Goal: Task Accomplishment & Management: Use online tool/utility

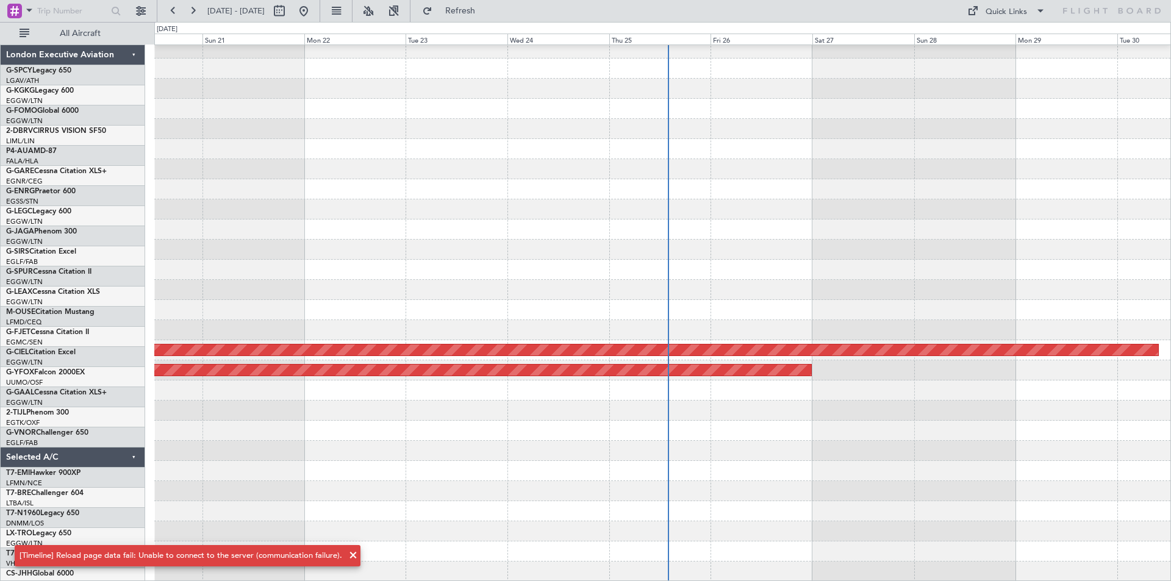
scroll to position [27, 0]
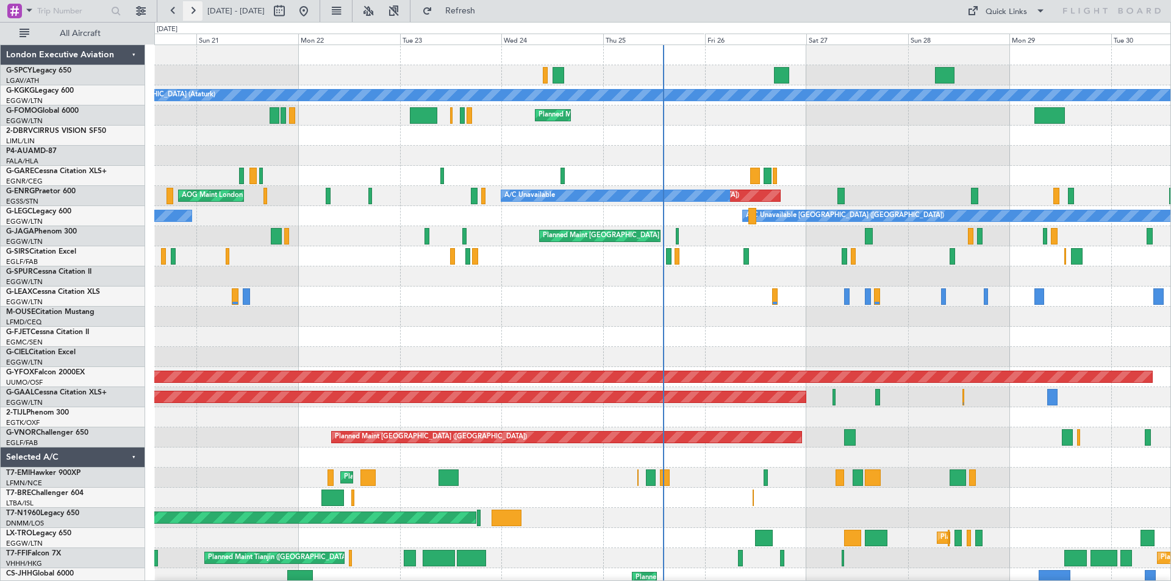
click at [199, 7] on button at bounding box center [193, 11] width 20 height 20
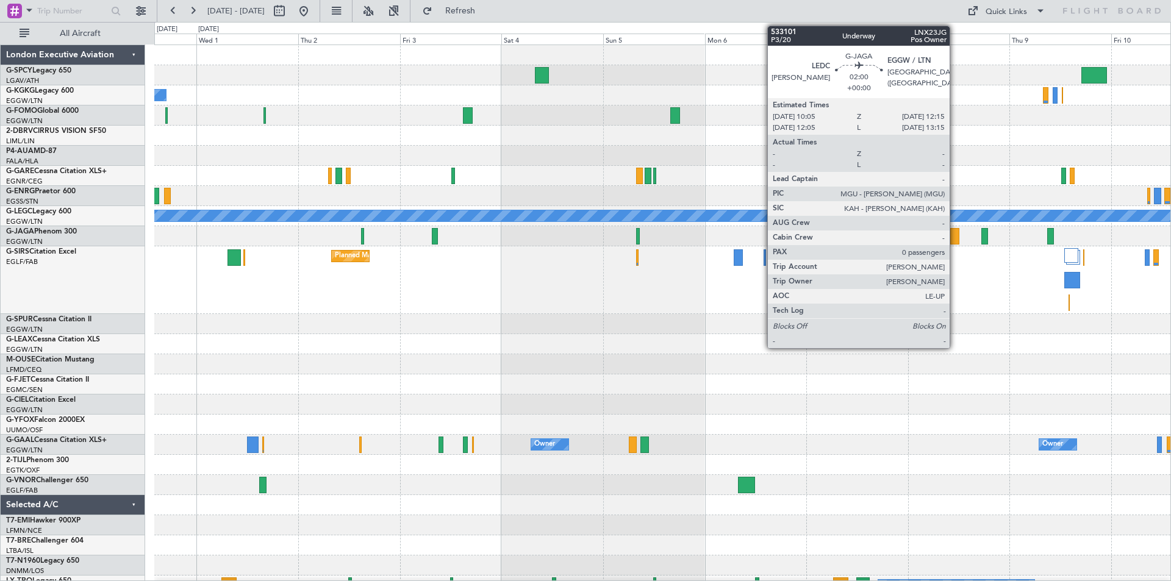
click at [955, 242] on div at bounding box center [955, 236] width 10 height 16
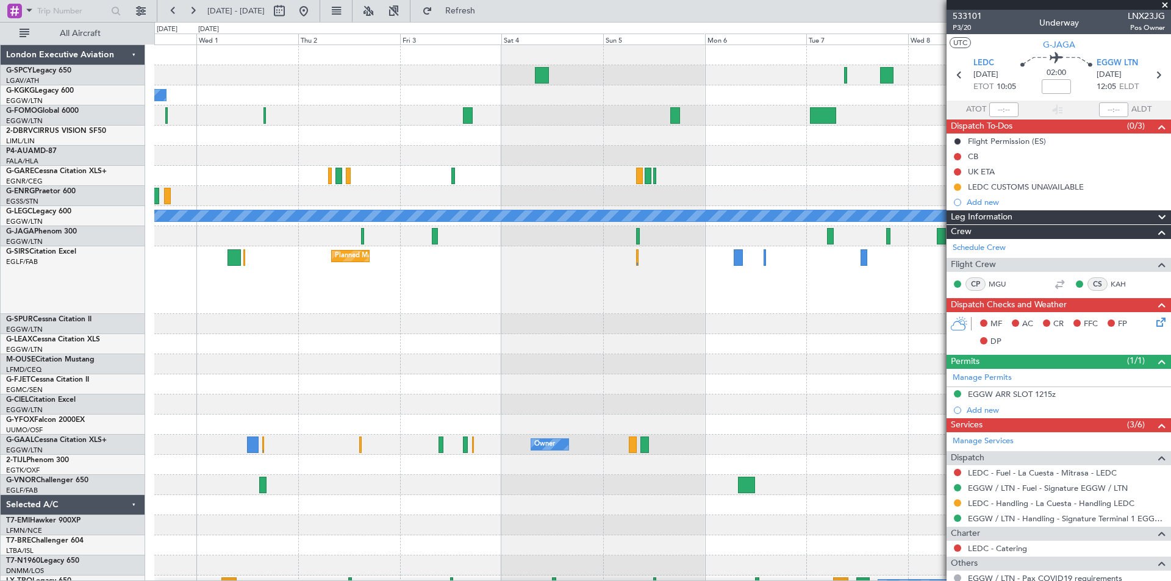
click at [1164, 4] on span at bounding box center [1165, 5] width 12 height 11
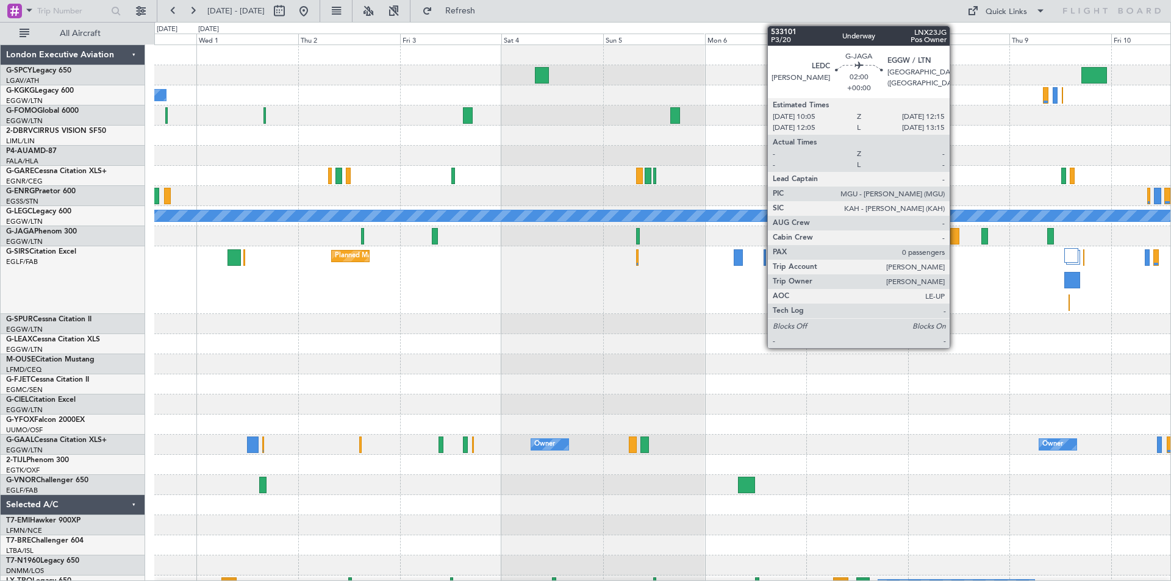
click at [955, 238] on div at bounding box center [955, 236] width 10 height 16
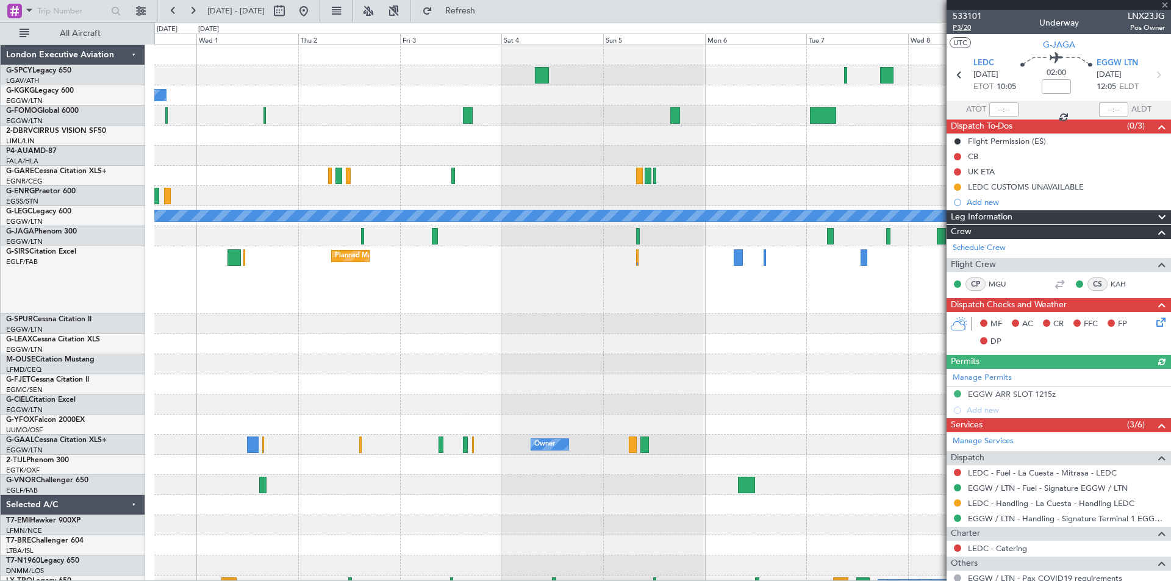
click at [972, 27] on span "P3/20" at bounding box center [967, 28] width 29 height 10
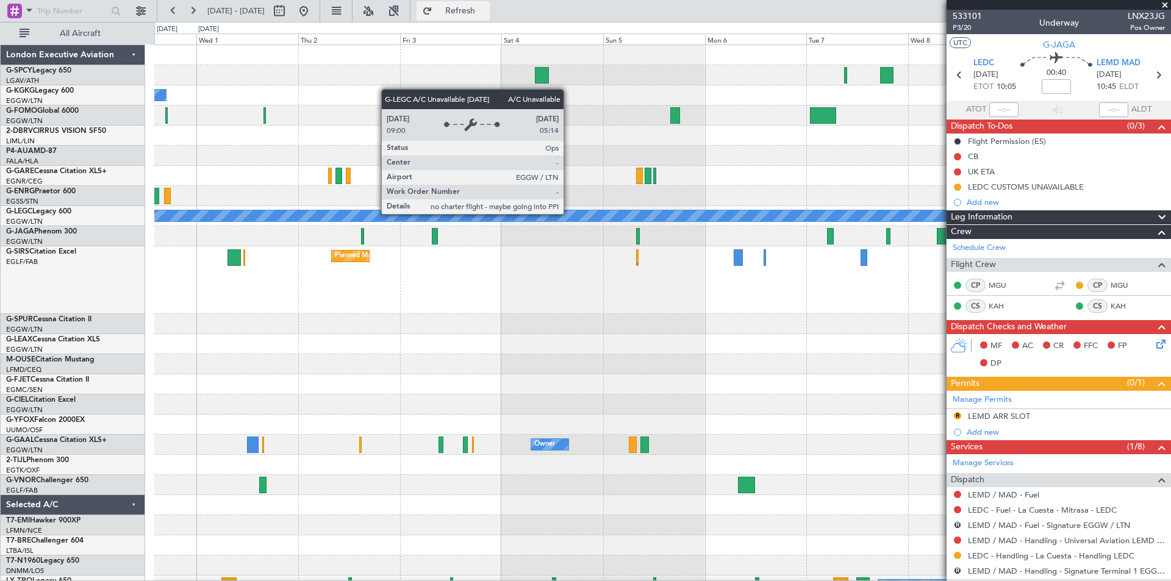
click at [486, 12] on span "Refresh" at bounding box center [460, 11] width 51 height 9
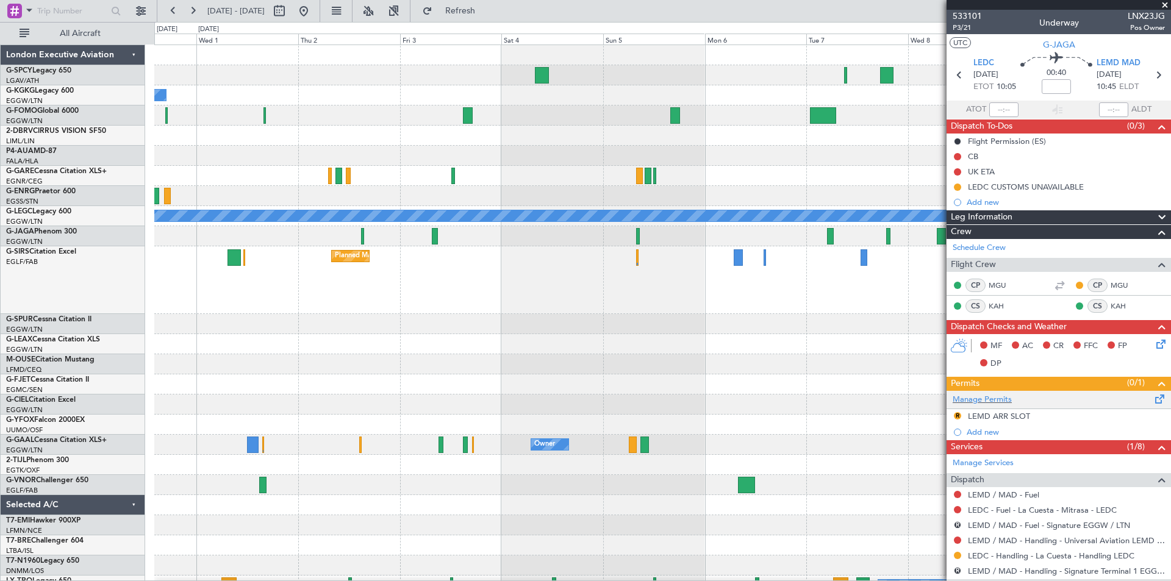
scroll to position [122, 0]
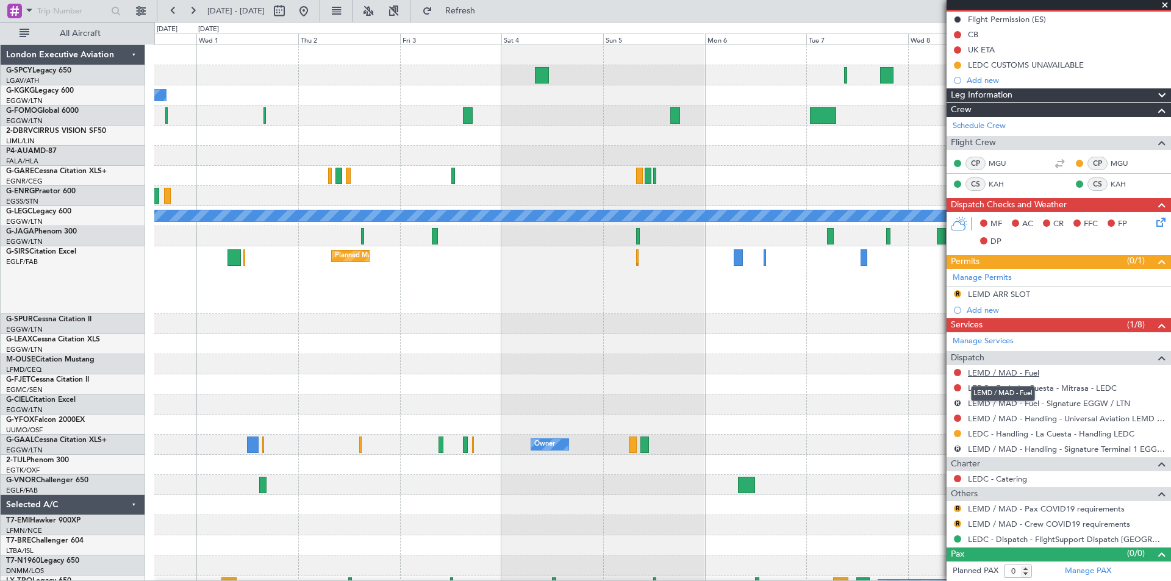
click at [1029, 369] on link "LEMD / MAD - Fuel" at bounding box center [1003, 373] width 71 height 10
click at [486, 7] on span "Refresh" at bounding box center [460, 11] width 51 height 9
click at [1164, 4] on span at bounding box center [1165, 5] width 12 height 11
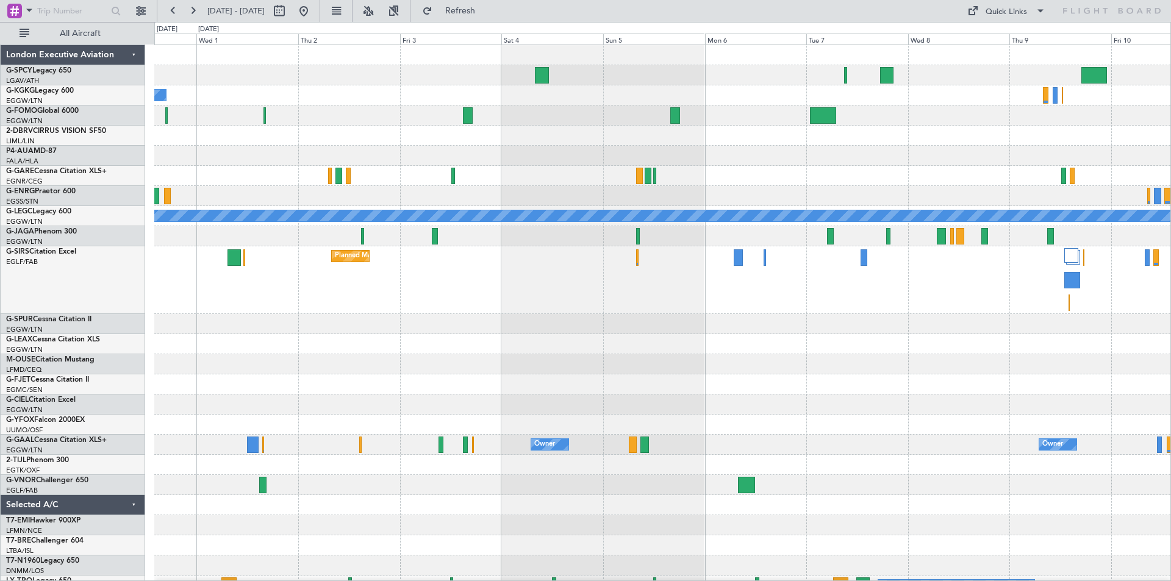
scroll to position [0, 0]
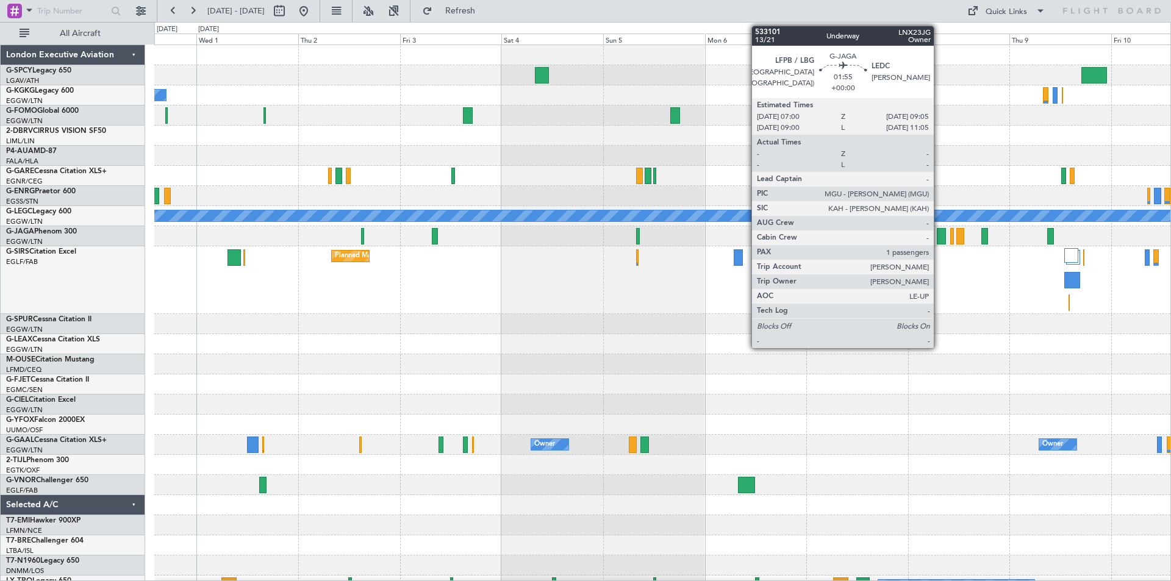
click at [939, 242] on div at bounding box center [941, 236] width 9 height 16
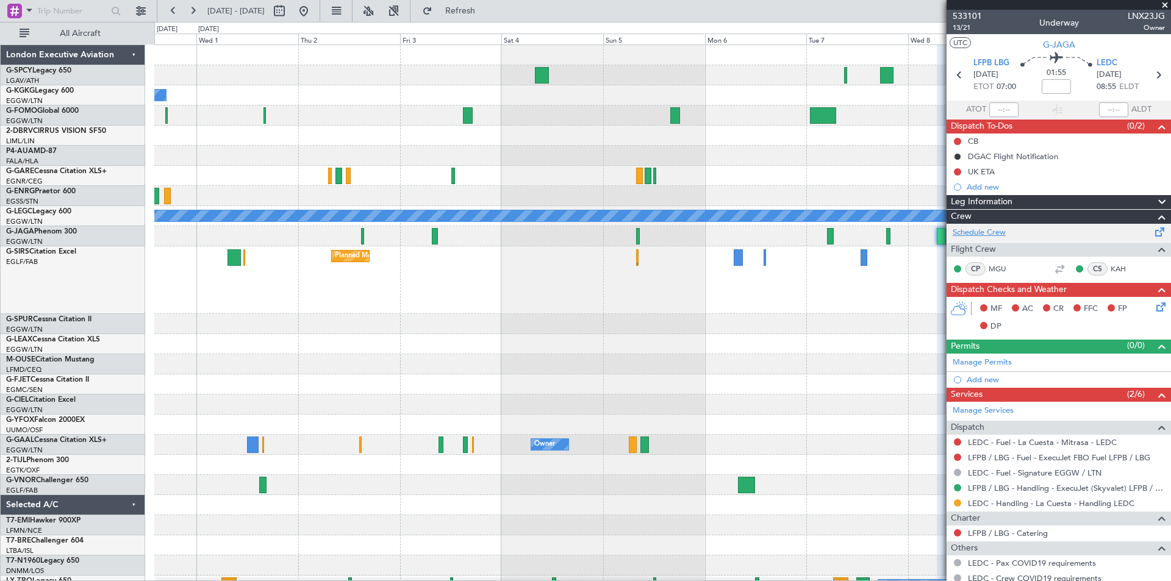
click at [1001, 233] on link "Schedule Crew" at bounding box center [979, 233] width 53 height 12
click at [1154, 76] on icon at bounding box center [1158, 75] width 16 height 16
type input "0"
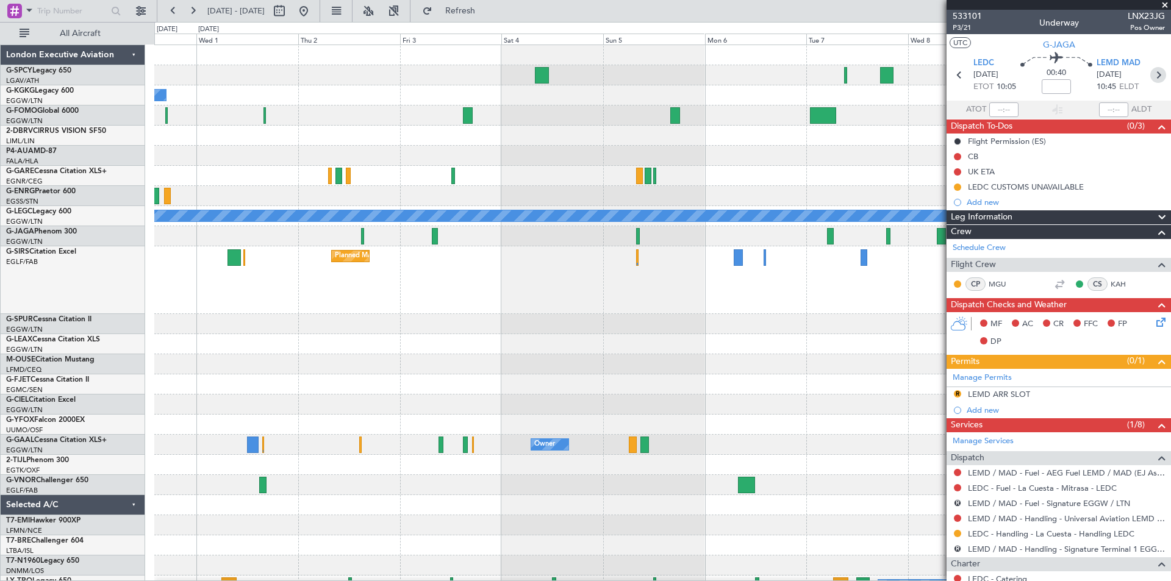
click at [1154, 76] on icon at bounding box center [1158, 75] width 16 height 16
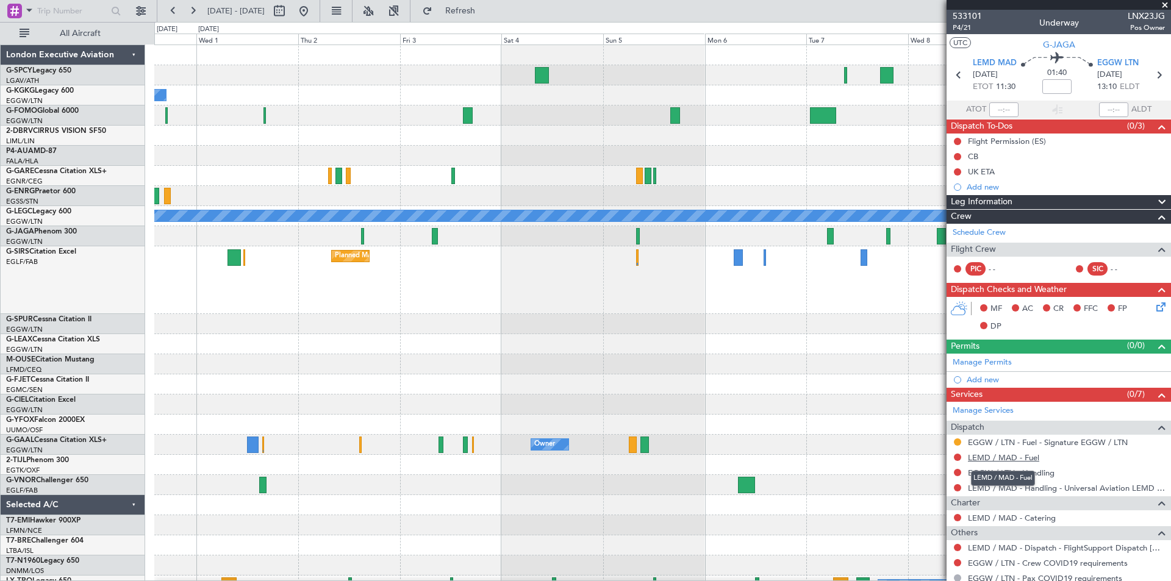
click at [1028, 459] on link "LEMD / MAD - Fuel" at bounding box center [1003, 458] width 71 height 10
click at [1046, 474] on link "EGGW / LTN - Handling" at bounding box center [1011, 473] width 87 height 10
click at [486, 10] on span "Refresh" at bounding box center [460, 11] width 51 height 9
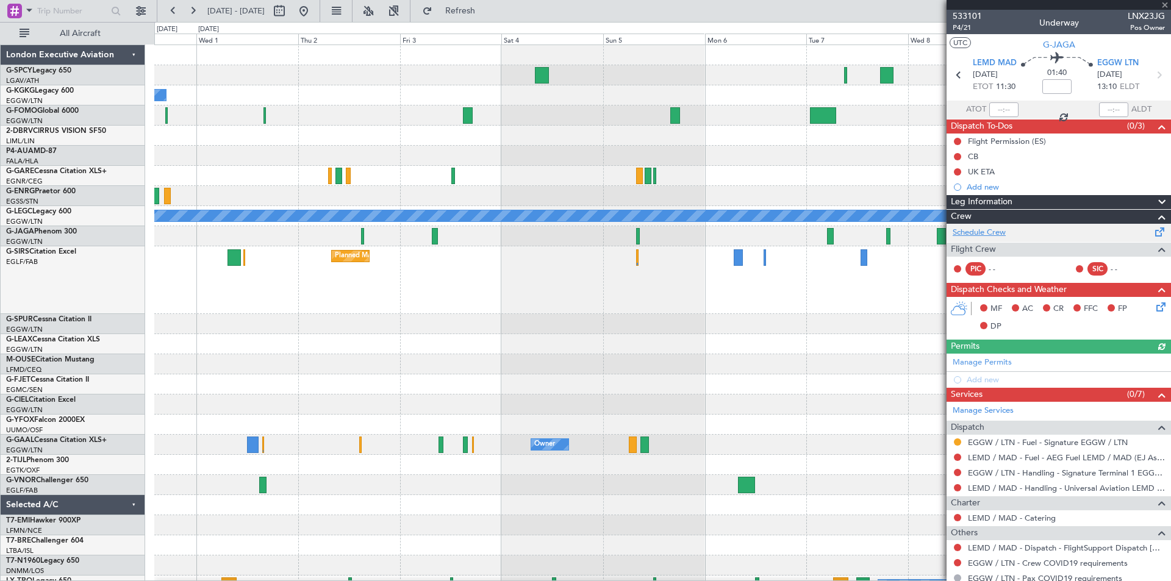
click at [996, 233] on link "Schedule Crew" at bounding box center [979, 233] width 53 height 12
click at [1167, 1] on span at bounding box center [1165, 5] width 12 height 11
